Goal: Task Accomplishment & Management: Manage account settings

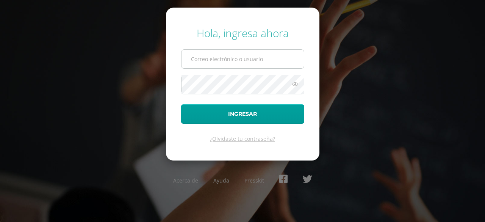
click at [221, 56] on input "text" at bounding box center [243, 59] width 122 height 19
click at [243, 60] on input "text" at bounding box center [243, 59] width 122 height 19
click at [251, 58] on input "text" at bounding box center [243, 59] width 122 height 19
click at [237, 75] on form "Hola, ingresa ahora Ingresar ¿Olvidaste tu contraseña?" at bounding box center [243, 84] width 154 height 152
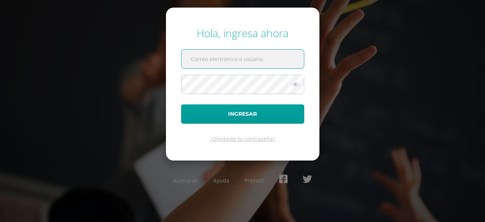
click at [244, 61] on input "text" at bounding box center [243, 59] width 122 height 19
click at [245, 62] on input "marianaboche." at bounding box center [243, 59] width 122 height 19
type input "m"
click at [245, 62] on input "text" at bounding box center [243, 59] width 122 height 19
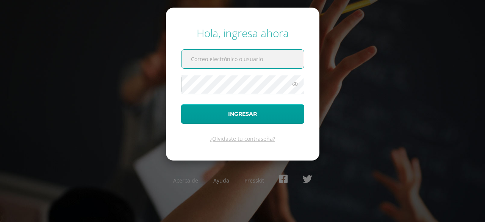
click at [245, 62] on input "text" at bounding box center [243, 59] width 122 height 19
click at [269, 60] on input "text" at bounding box center [243, 59] width 122 height 19
type input "marianaboche2"
click at [181, 104] on button "Ingresar" at bounding box center [242, 113] width 123 height 19
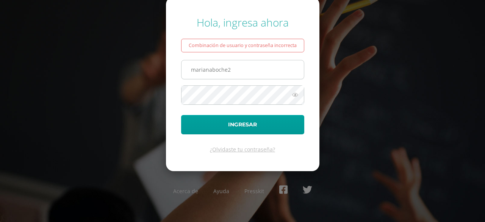
click at [246, 75] on input "marianaboche2" at bounding box center [243, 69] width 122 height 19
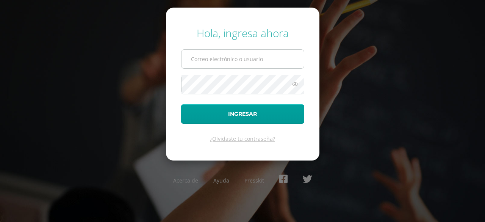
click at [200, 58] on input "text" at bounding box center [243, 59] width 122 height 19
click at [193, 59] on input "text" at bounding box center [243, 59] width 122 height 19
click at [226, 60] on input "text" at bounding box center [243, 59] width 122 height 19
click at [49, 82] on div "Hola, ingresa ahora marianaboche Ingresar ¿Olvidaste tu contraseña? Acerca de A…" at bounding box center [242, 111] width 485 height 182
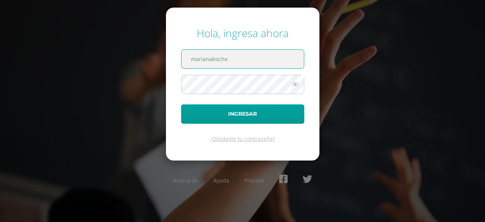
click at [229, 68] on input "marianaboche" at bounding box center [243, 59] width 122 height 19
click at [295, 87] on icon at bounding box center [295, 84] width 10 height 9
click at [245, 60] on input "marianaboche" at bounding box center [243, 59] width 122 height 19
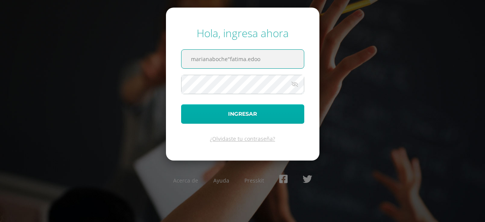
type input "marianaboche"fatima.edoo"
click at [244, 110] on button "Ingresar" at bounding box center [242, 113] width 123 height 19
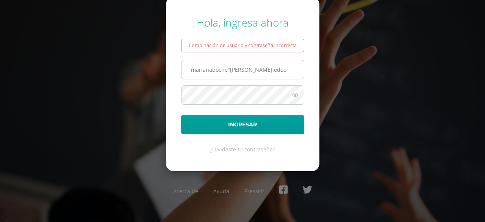
click at [230, 70] on input "marianaboche"fatima.edoo" at bounding box center [243, 69] width 122 height 19
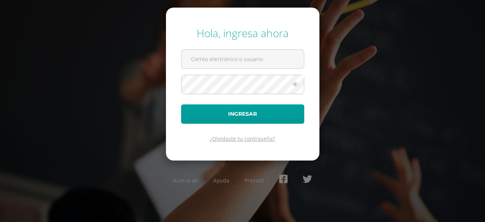
click at [254, 137] on link "¿Olvidaste tu contraseña?" at bounding box center [242, 138] width 65 height 7
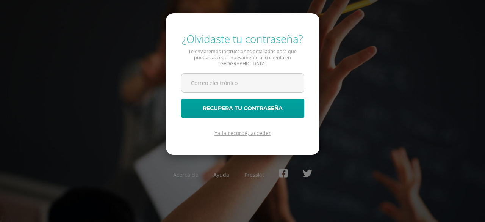
click at [237, 129] on link "Ya la recordé, acceder" at bounding box center [243, 132] width 56 height 7
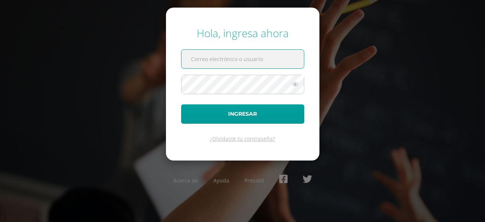
click at [264, 58] on input "text" at bounding box center [243, 59] width 122 height 19
type input "marianaboche"
click at [181, 104] on button "Ingresar" at bounding box center [242, 113] width 123 height 19
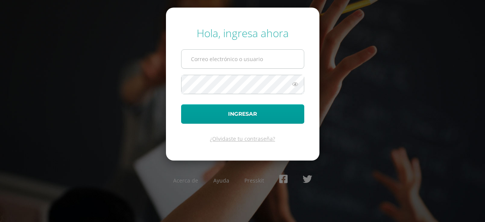
click at [211, 54] on input "text" at bounding box center [243, 59] width 122 height 19
click at [254, 63] on input "text" at bounding box center [243, 59] width 122 height 19
click at [276, 64] on input "text" at bounding box center [243, 59] width 122 height 19
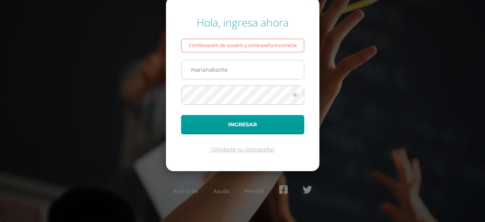
click at [234, 74] on input "marianaboche" at bounding box center [243, 69] width 122 height 19
type input "marianaboche"
click at [294, 97] on icon at bounding box center [295, 94] width 10 height 9
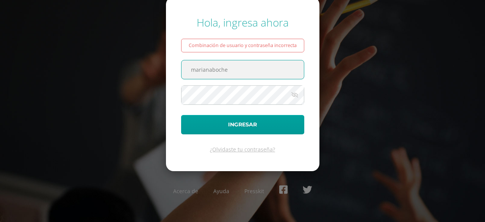
click at [237, 63] on input "marianaboche" at bounding box center [243, 69] width 122 height 19
type input "marianaboche2"
click at [181, 115] on button "Ingresar" at bounding box center [242, 124] width 123 height 19
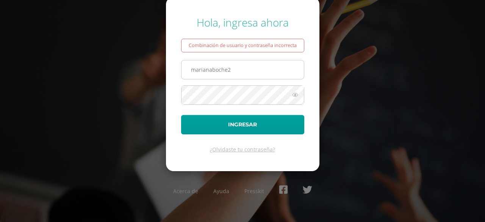
click at [235, 70] on input "marianaboche2" at bounding box center [243, 69] width 122 height 19
click at [229, 67] on input "marianaboche" at bounding box center [243, 69] width 122 height 19
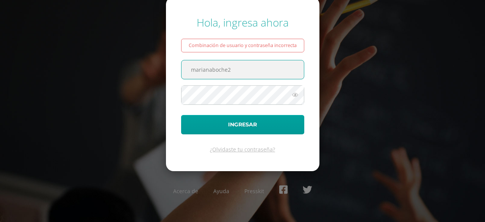
click at [257, 82] on form "Hola, ingresa ahora Combinación de usuario y contraseña incorrecta marianaboche…" at bounding box center [243, 84] width 154 height 174
click at [250, 72] on input "marianaboche2" at bounding box center [243, 69] width 122 height 19
click at [239, 69] on input "marianaboche"22" at bounding box center [243, 69] width 122 height 19
type input "m"
